Goal: Find specific page/section: Find specific page/section

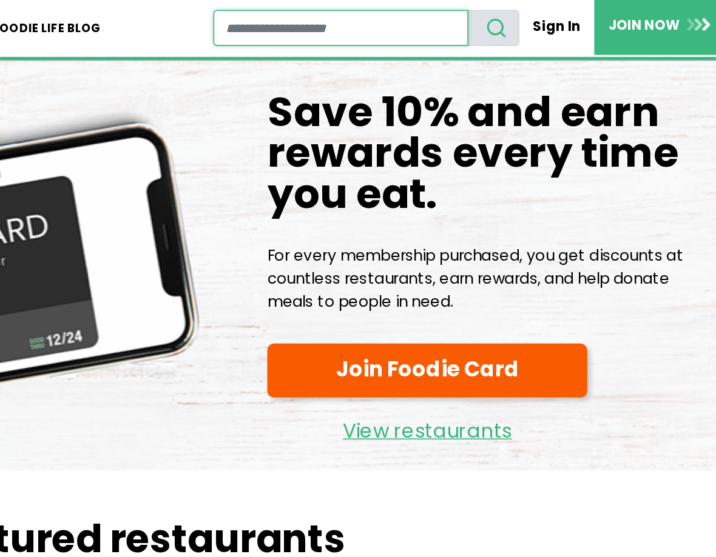
click at [460, 24] on input "restaurant search" at bounding box center [483, 19] width 155 height 22
type input "******"
click at [560, 8] on button "search" at bounding box center [576, 19] width 32 height 22
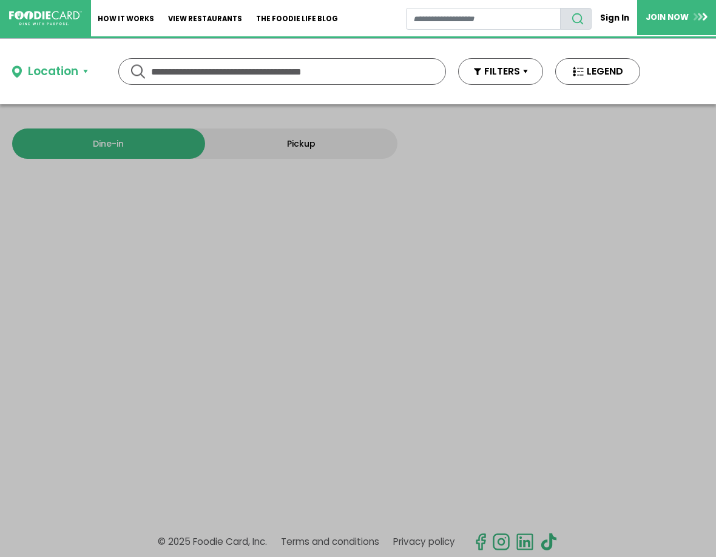
type input "******"
